Goal: Task Accomplishment & Management: Manage account settings

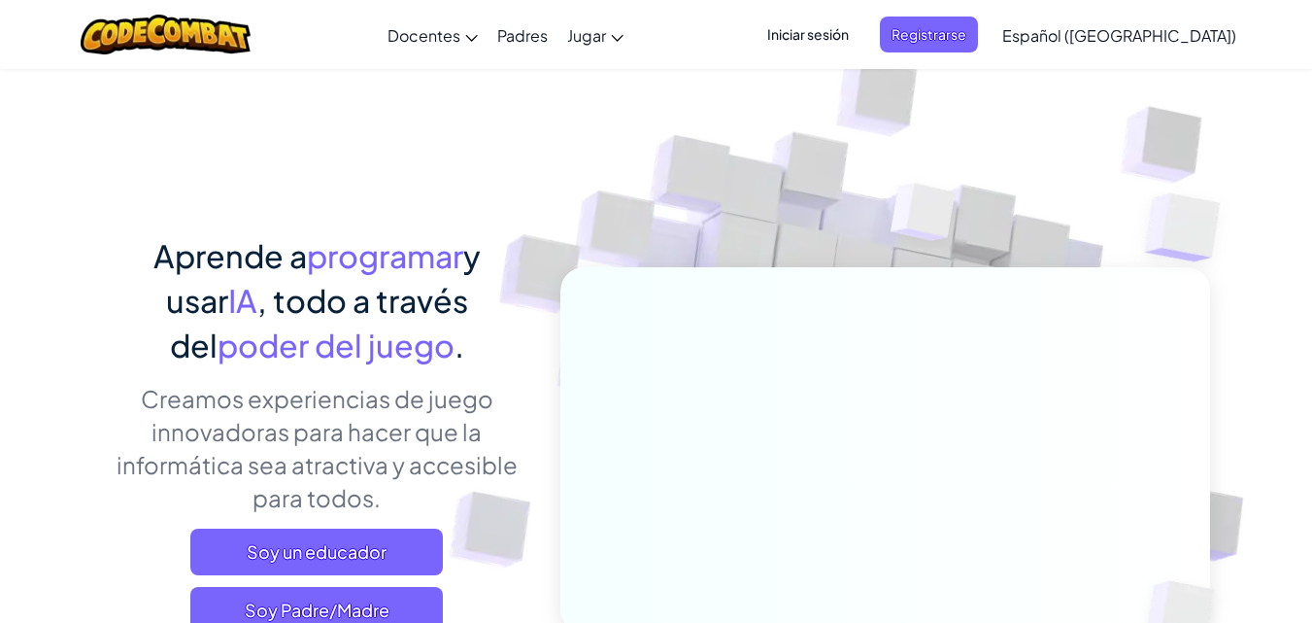
click at [861, 45] on span "Iniciar sesión" at bounding box center [808, 35] width 105 height 36
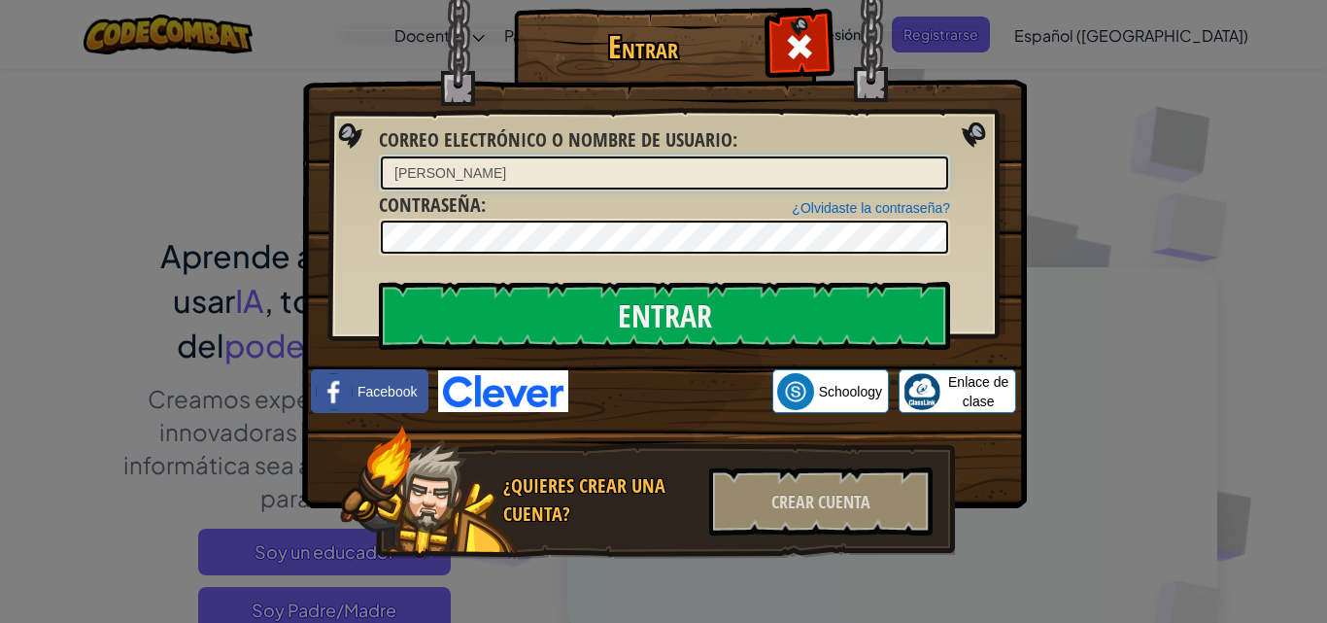
click at [504, 186] on input "[PERSON_NAME]" at bounding box center [664, 172] width 567 height 33
click at [475, 158] on input "[PERSON_NAME]" at bounding box center [664, 172] width 567 height 33
type input "[PERSON_NAME]"
click at [379, 282] on input "Entrar" at bounding box center [664, 316] width 571 height 68
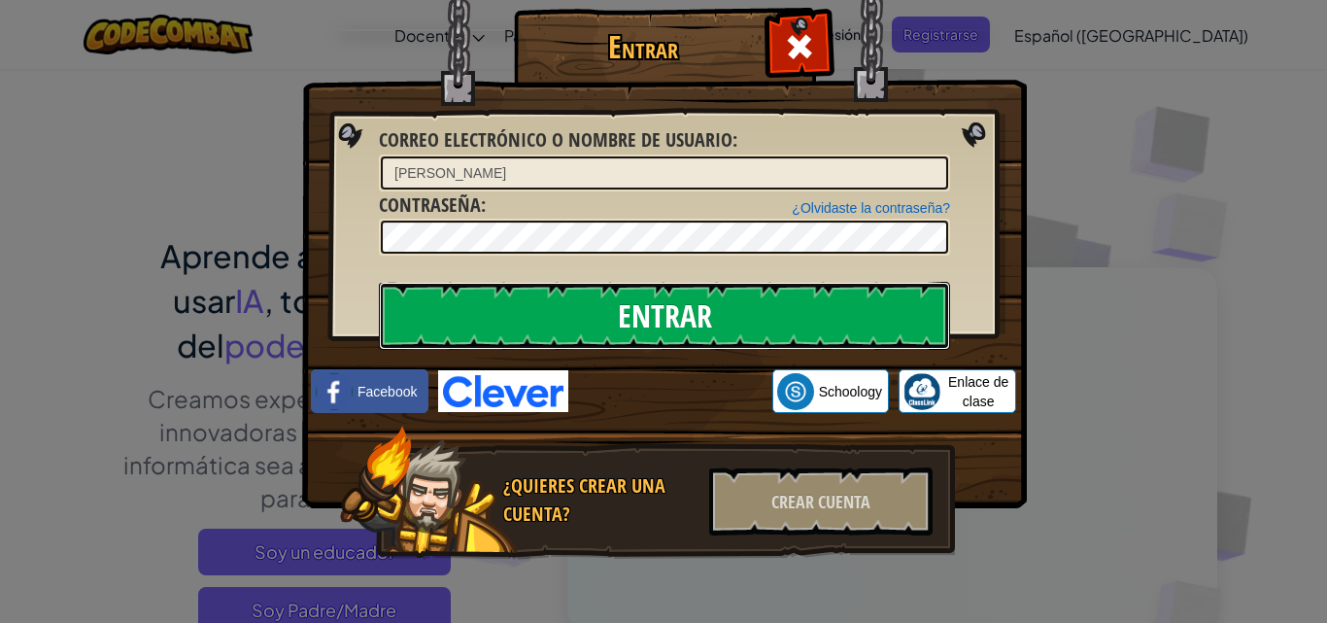
click at [718, 333] on input "Entrar" at bounding box center [664, 316] width 571 height 68
